Goal: Task Accomplishment & Management: Manage account settings

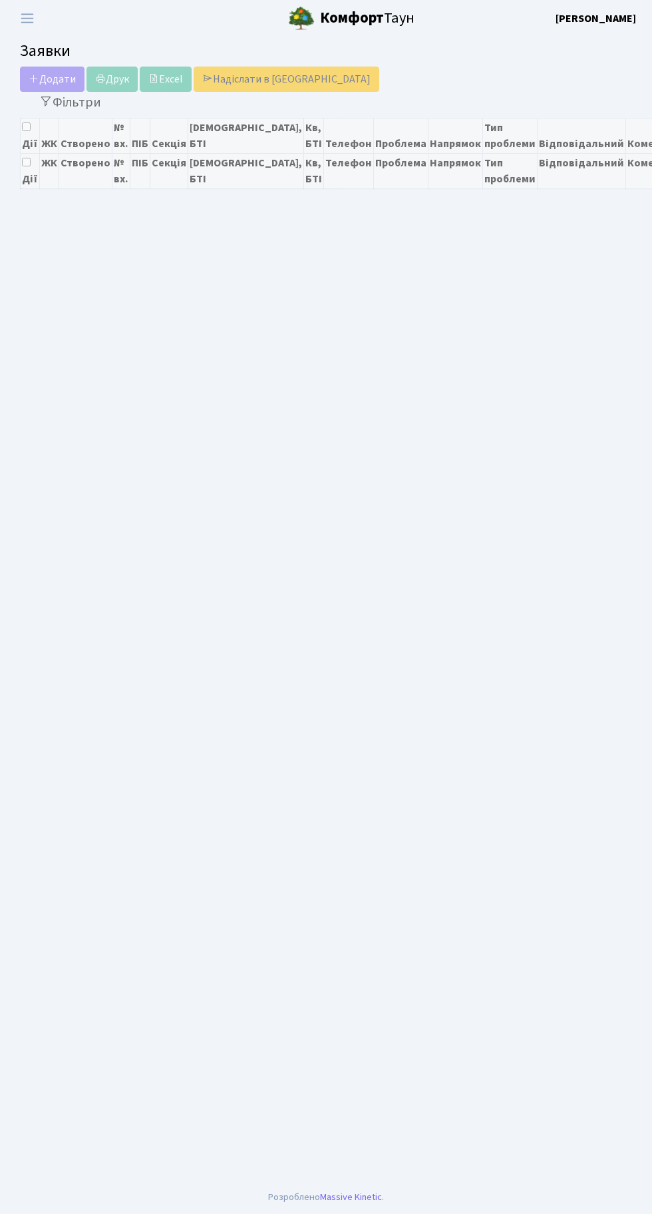
select select "25"
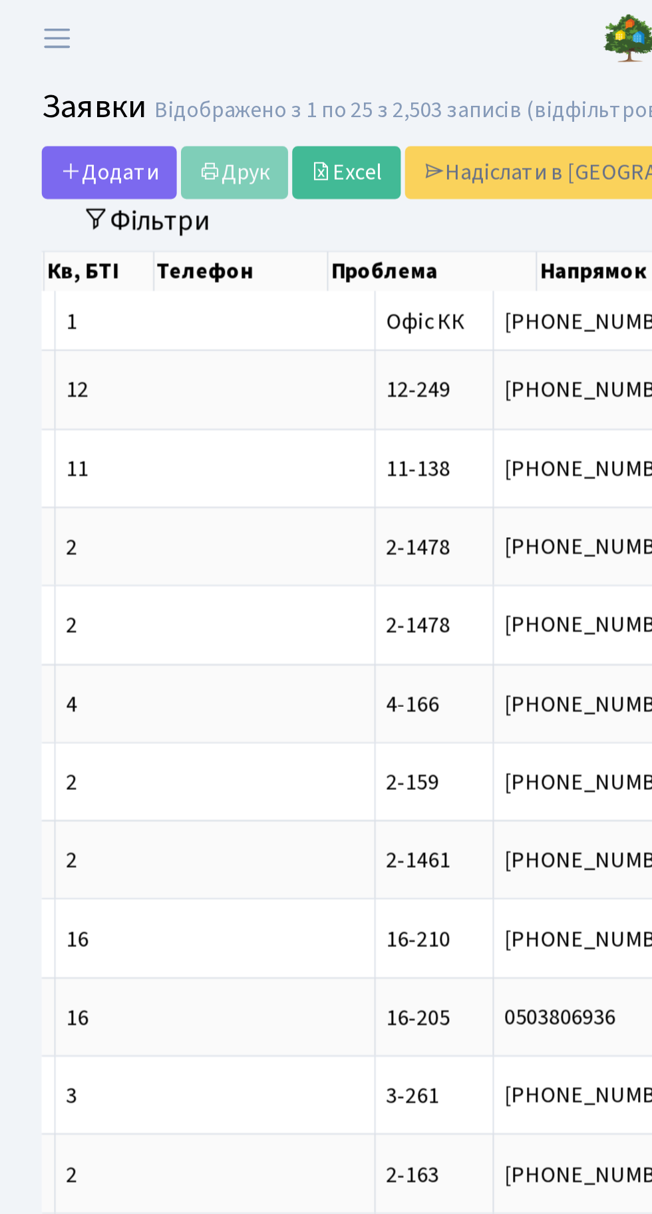
scroll to position [0, 525]
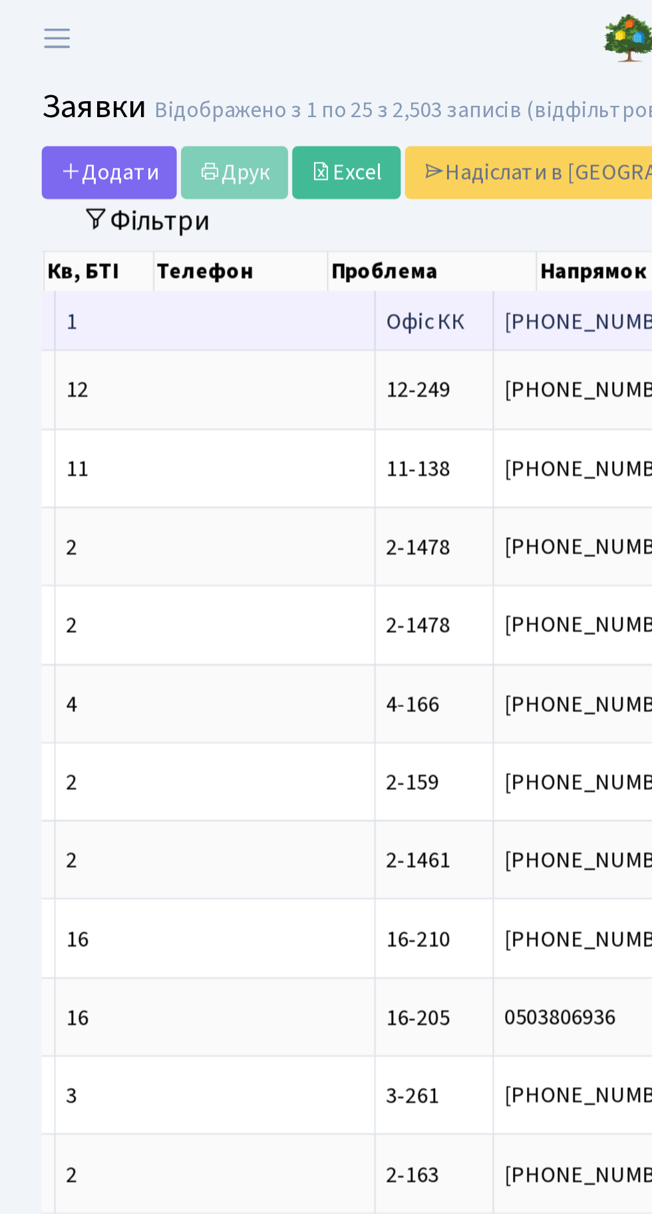
click at [342, 148] on span "Центральний вхі[...]" at bounding box center [389, 153] width 94 height 15
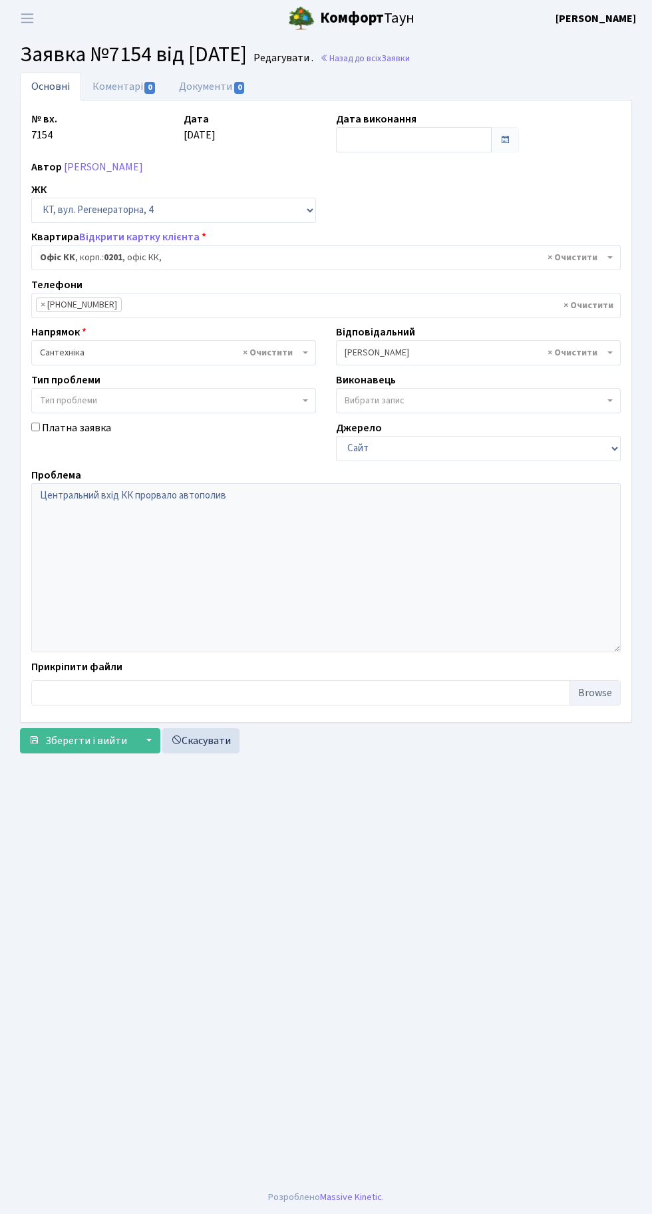
select select "4"
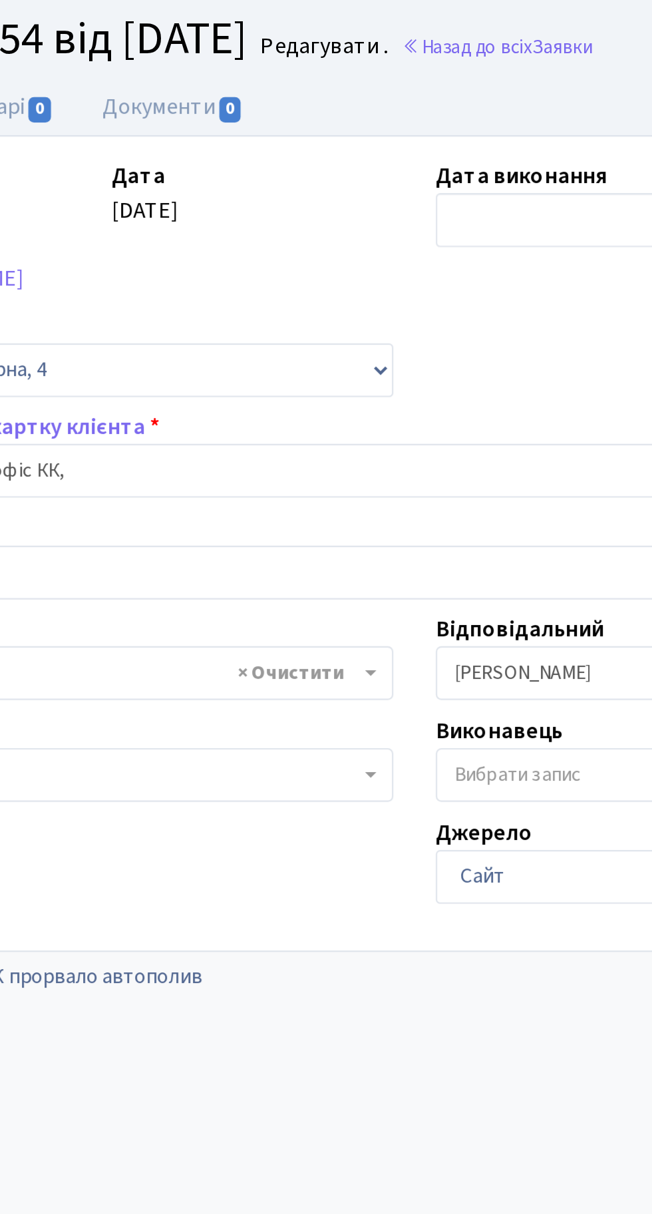
scroll to position [6, 0]
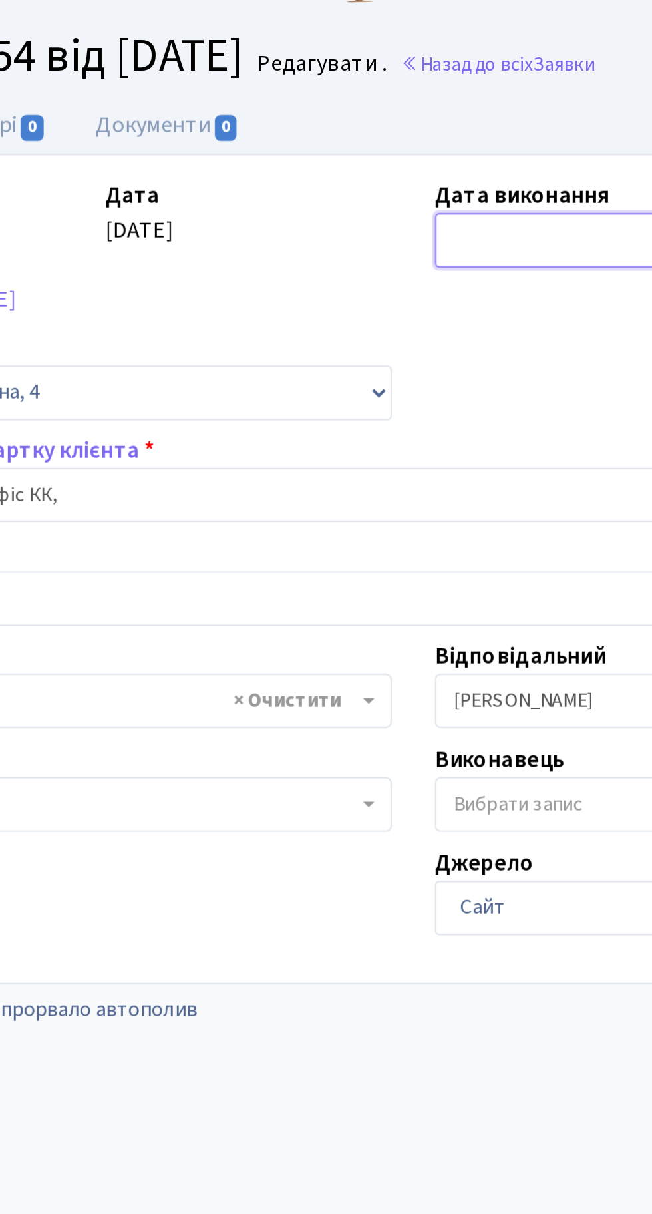
click at [369, 127] on input "text" at bounding box center [414, 139] width 156 height 25
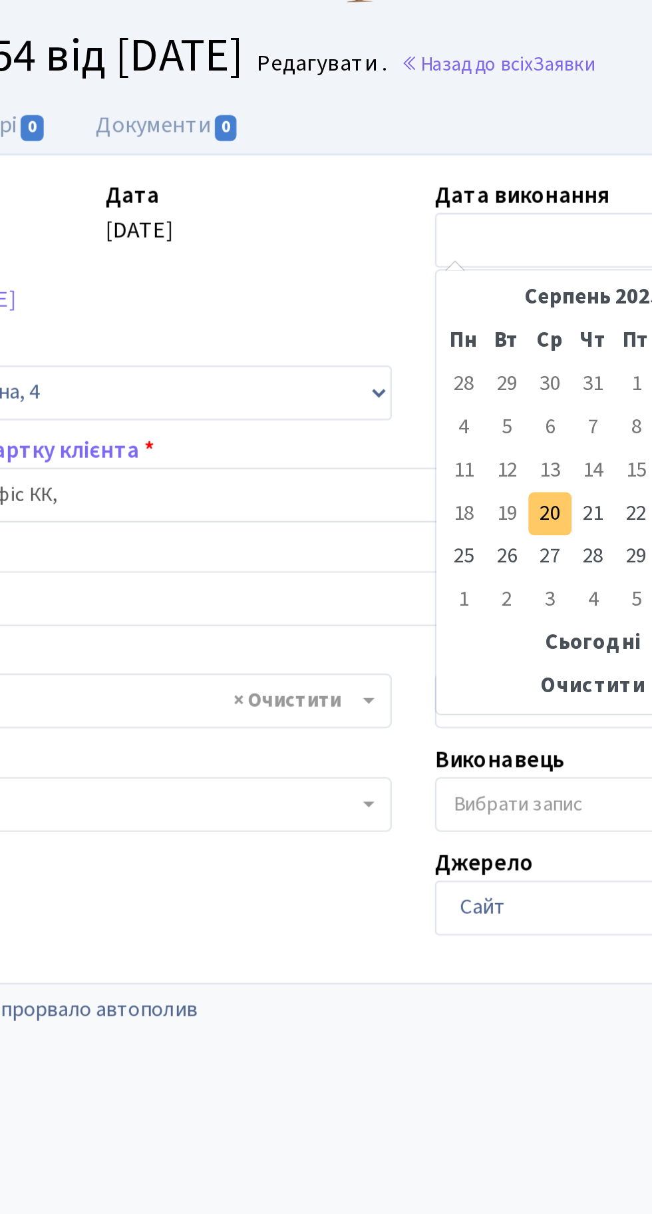
click at [384, 256] on td "20" at bounding box center [389, 266] width 20 height 20
type input "[DATE]"
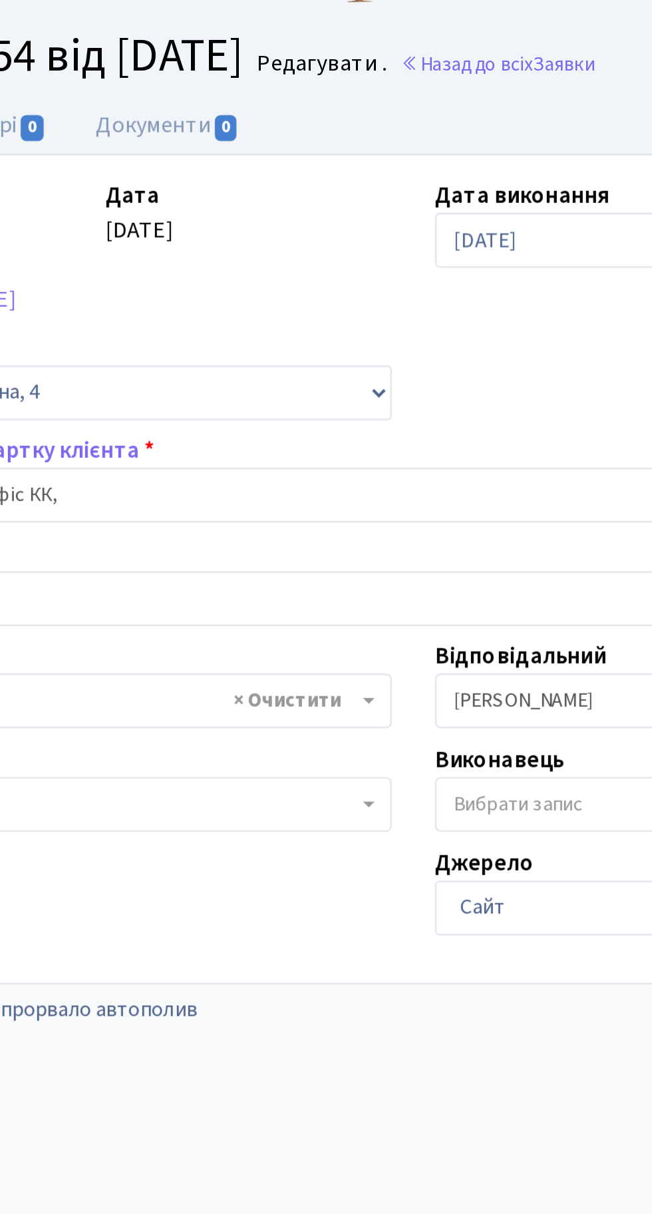
scroll to position [0, 0]
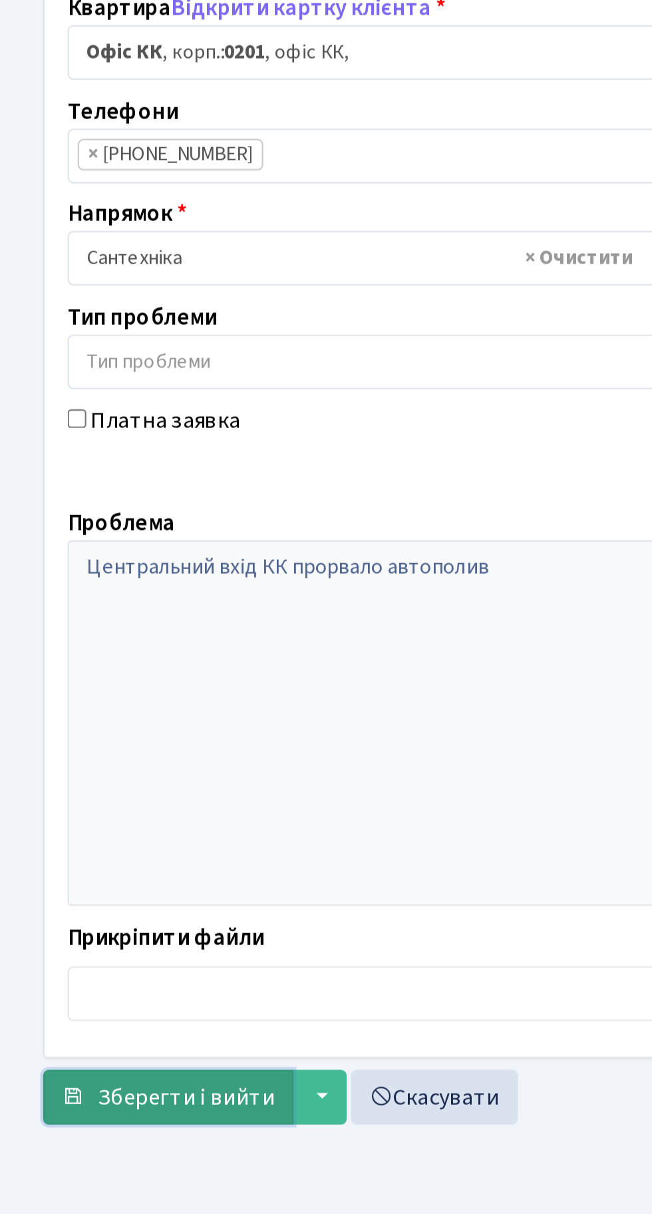
click at [73, 745] on span "Зберегти і вийти" at bounding box center [86, 740] width 82 height 15
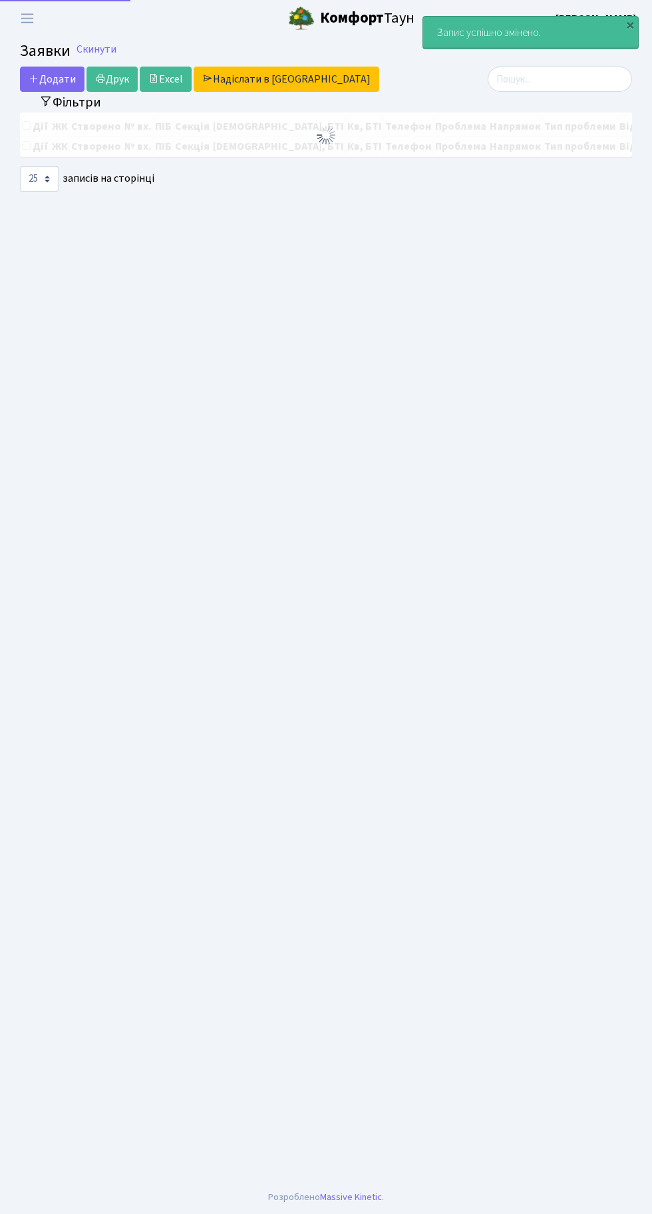
select select "25"
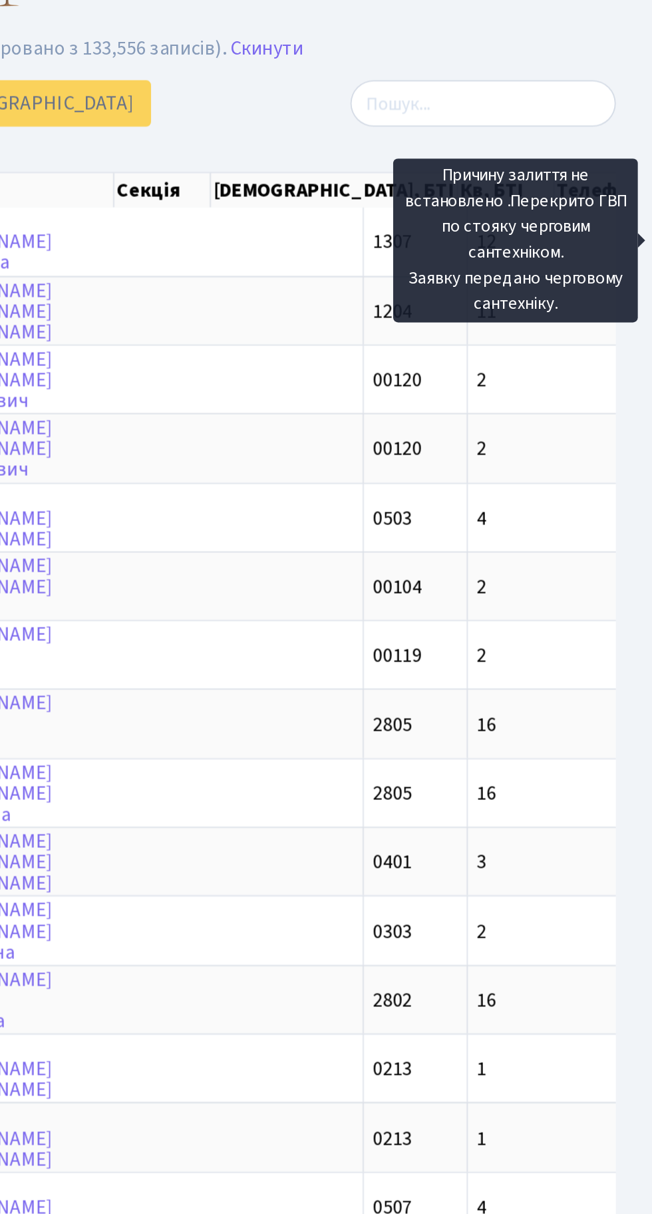
click at [401, 86] on div "Додати Друк Excel Надіслати в КАН" at bounding box center [220, 82] width 401 height 25
